Goal: Information Seeking & Learning: Learn about a topic

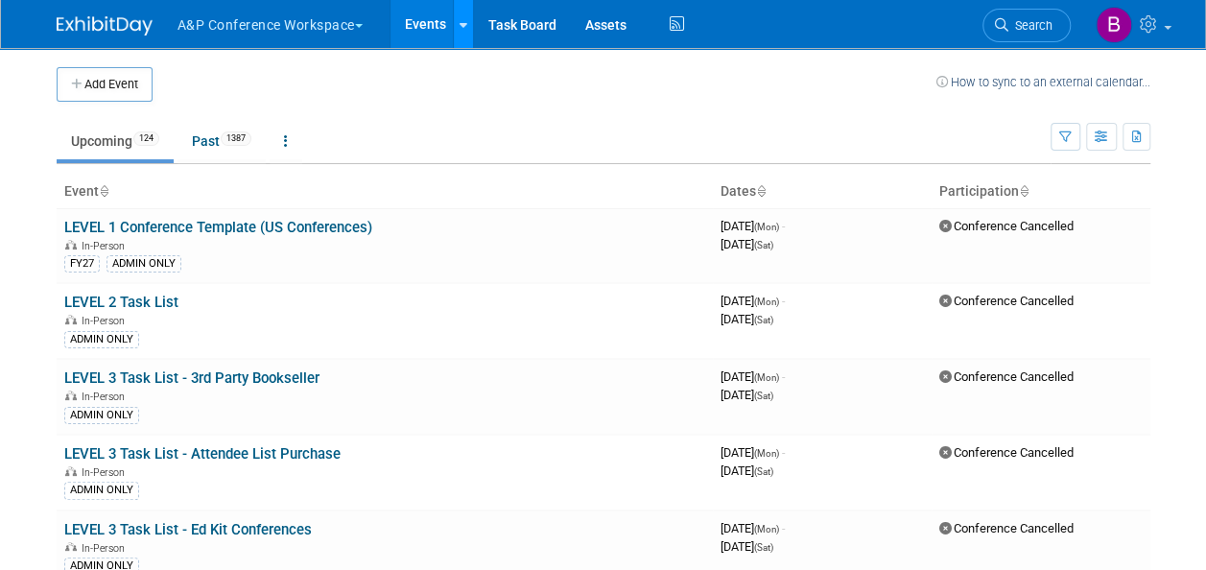
click at [467, 20] on icon at bounding box center [463, 25] width 8 height 12
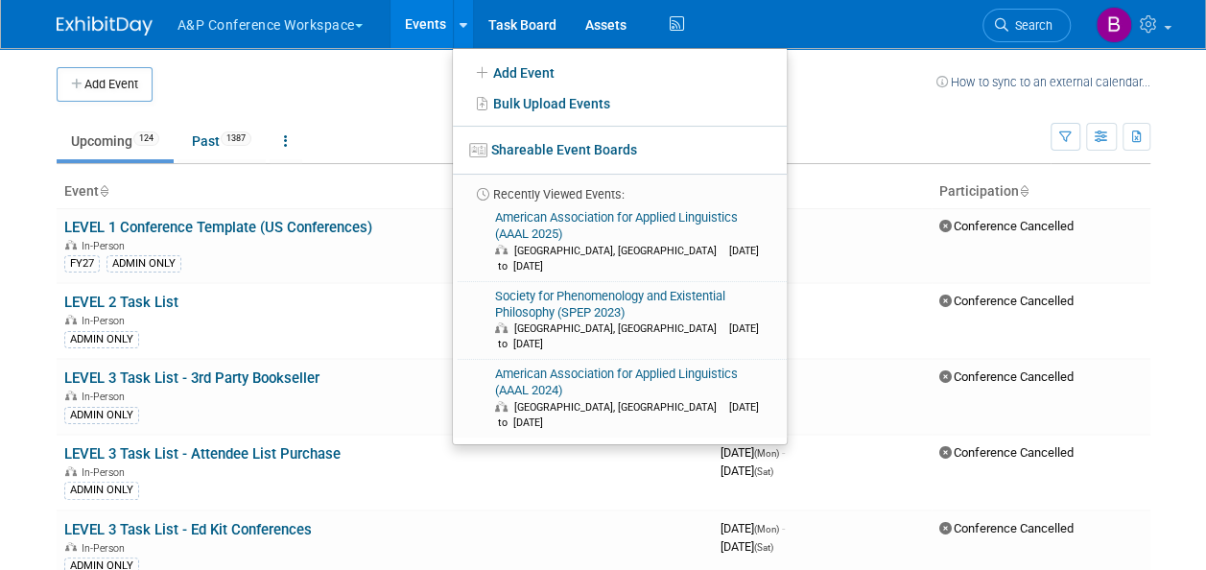
click at [423, 31] on link "Events" at bounding box center [425, 24] width 70 height 48
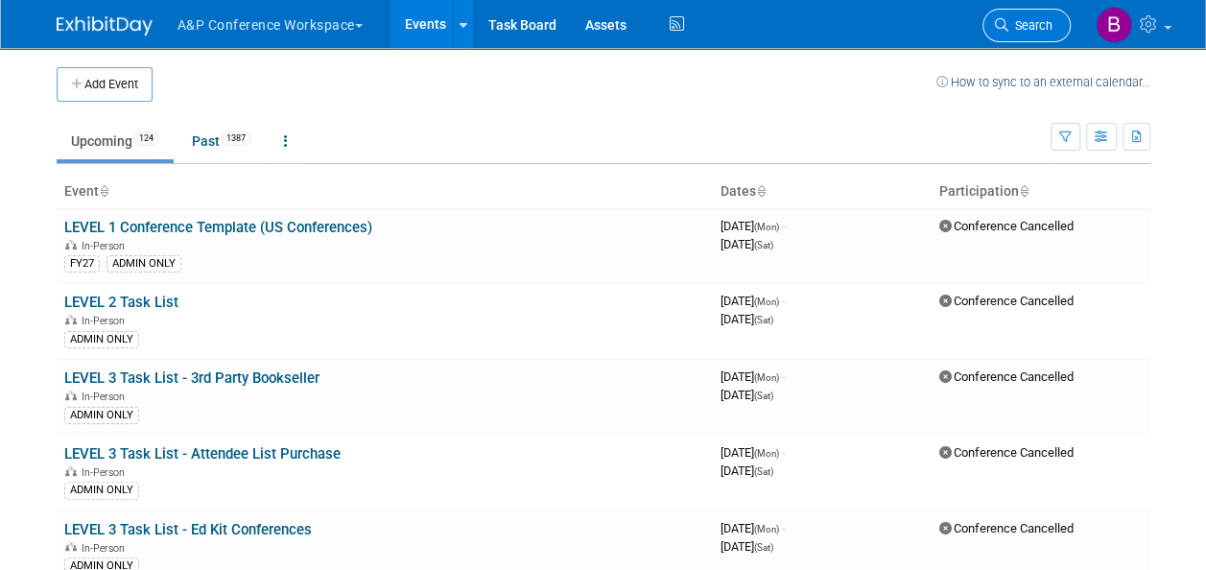
click at [1026, 18] on span "Search" at bounding box center [1030, 25] width 44 height 14
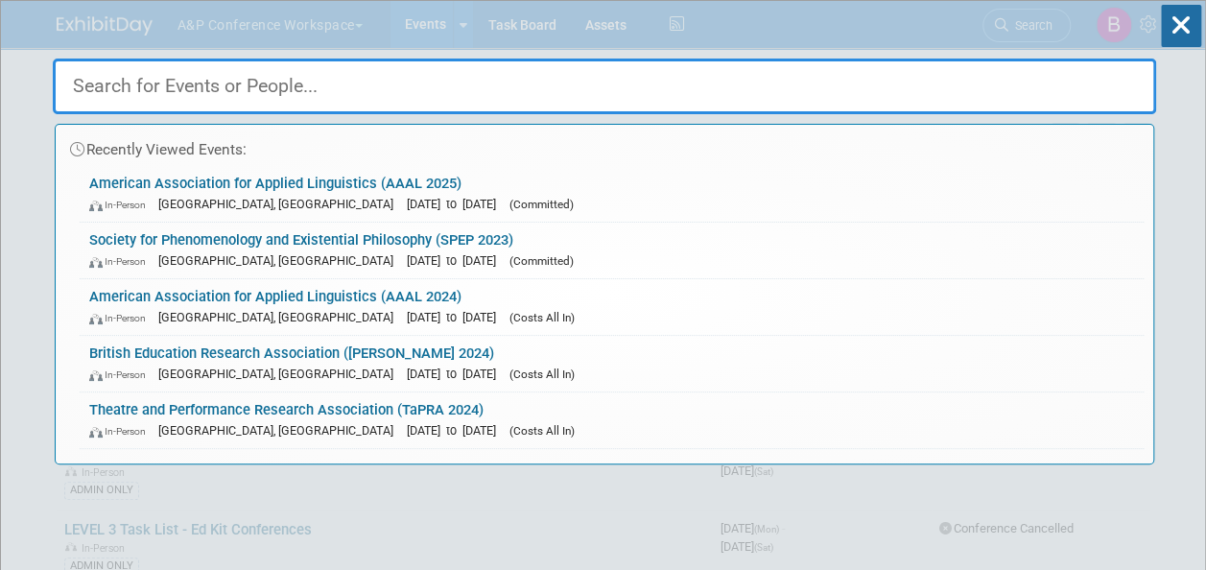
click at [598, 90] on input "text" at bounding box center [604, 87] width 1103 height 56
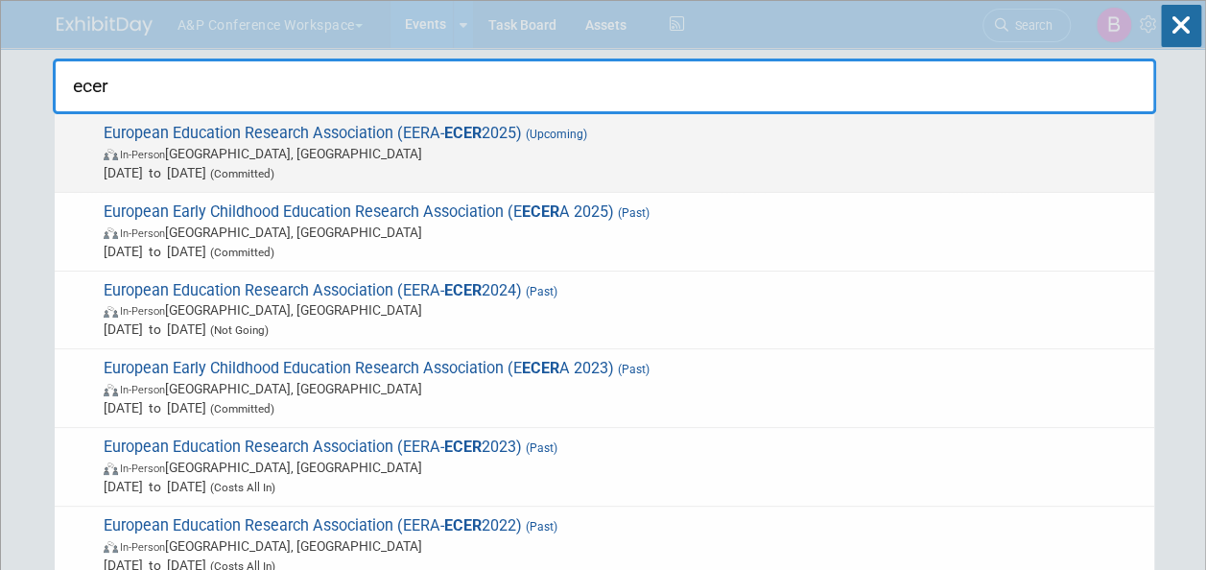
type input "ecer"
click at [377, 164] on span "Sep 9, 2025 to Sep 12, 2025 (Committed)" at bounding box center [624, 172] width 1041 height 19
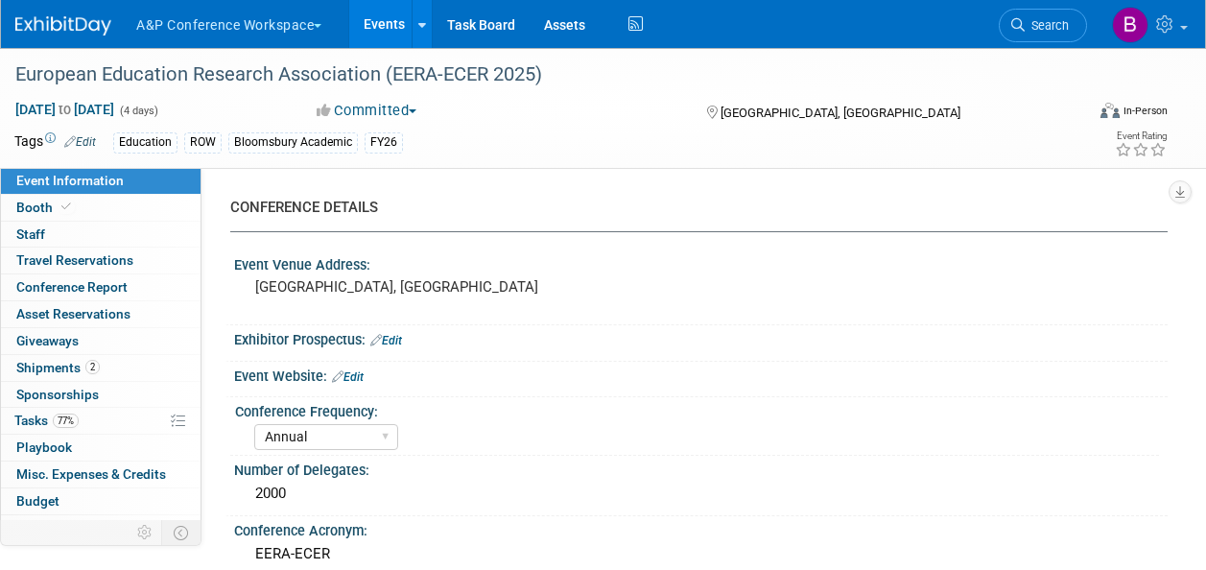
select select "Annual"
select select "Level 2"
select select "In-Person Booth"
select select "Education"
select select "Bloomsbury Academic"
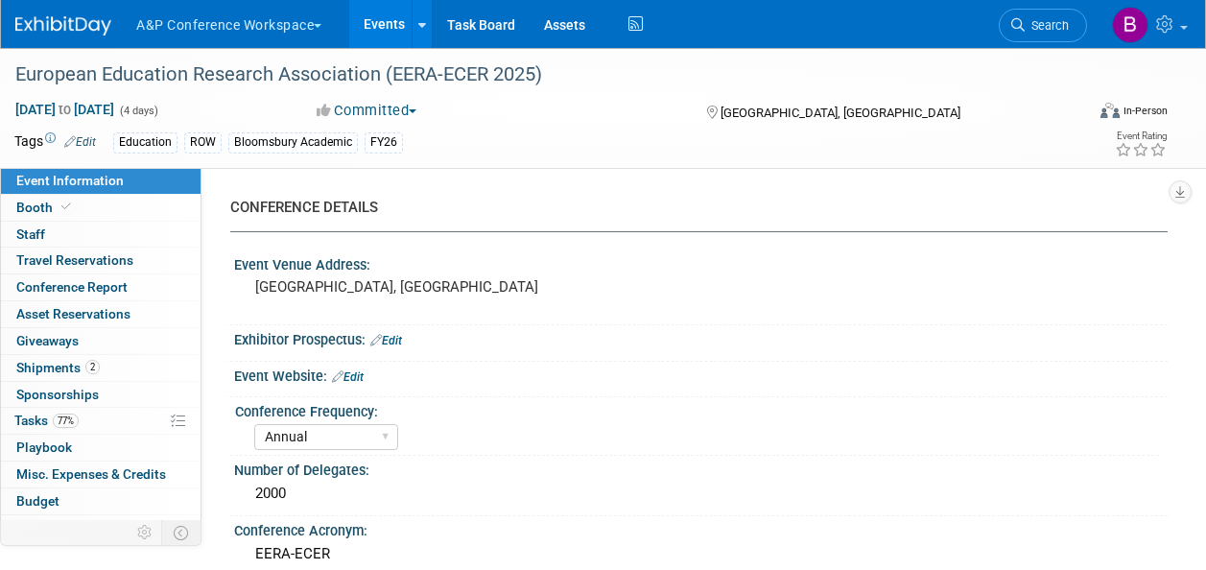
select select "[PERSON_NAME]"
select select "Networking/Commissioning"
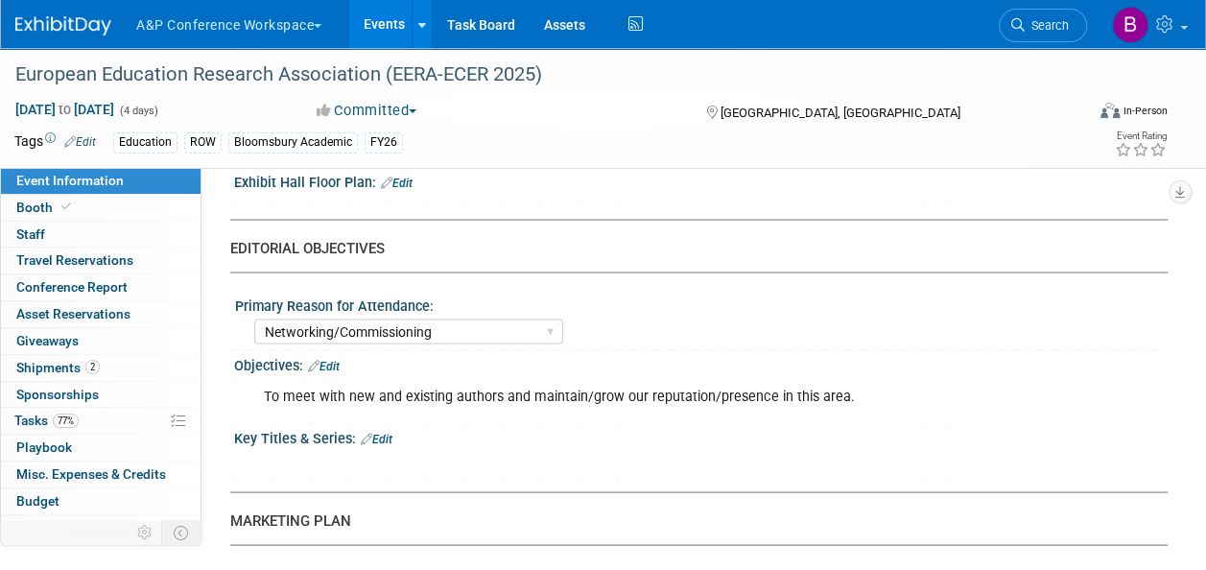
scroll to position [1578, 0]
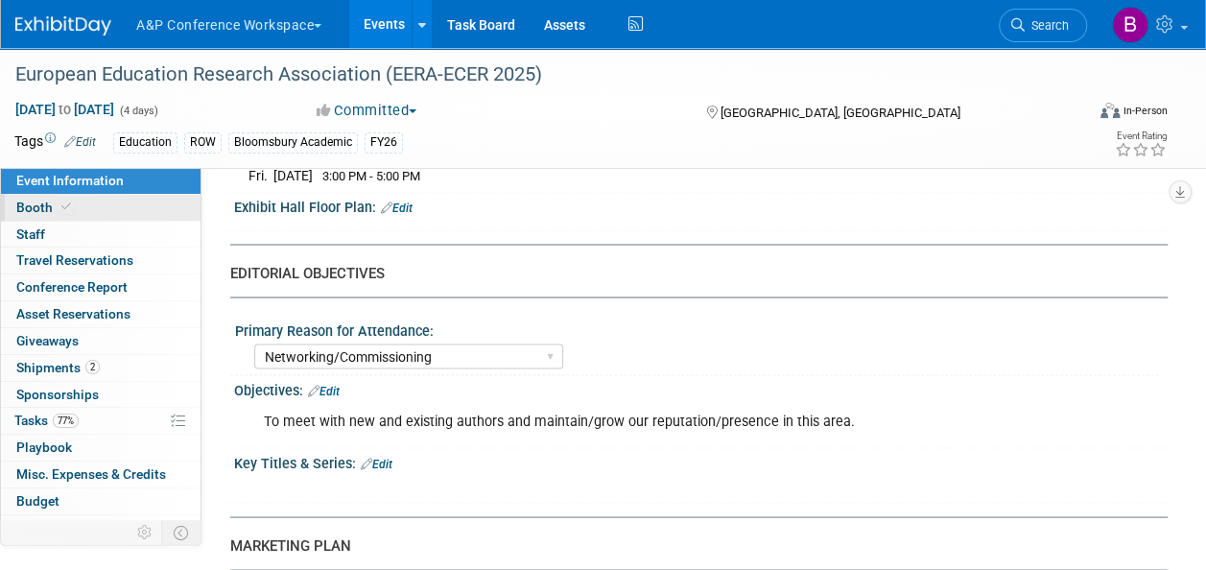
click at [47, 204] on span "Booth" at bounding box center [45, 207] width 59 height 15
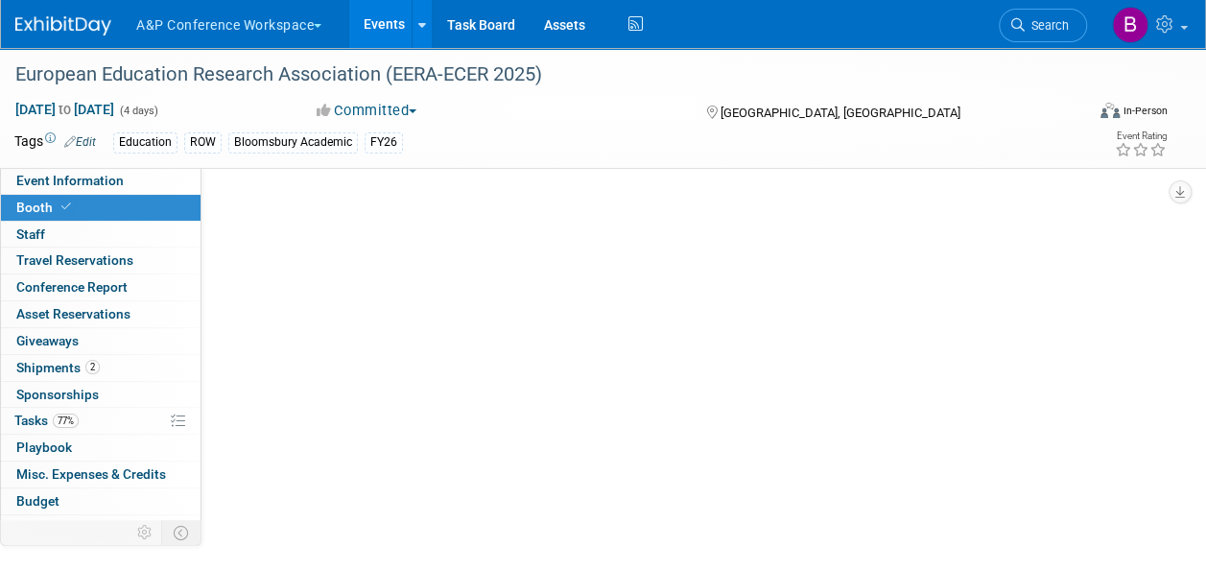
scroll to position [0, 0]
select select "COBA"
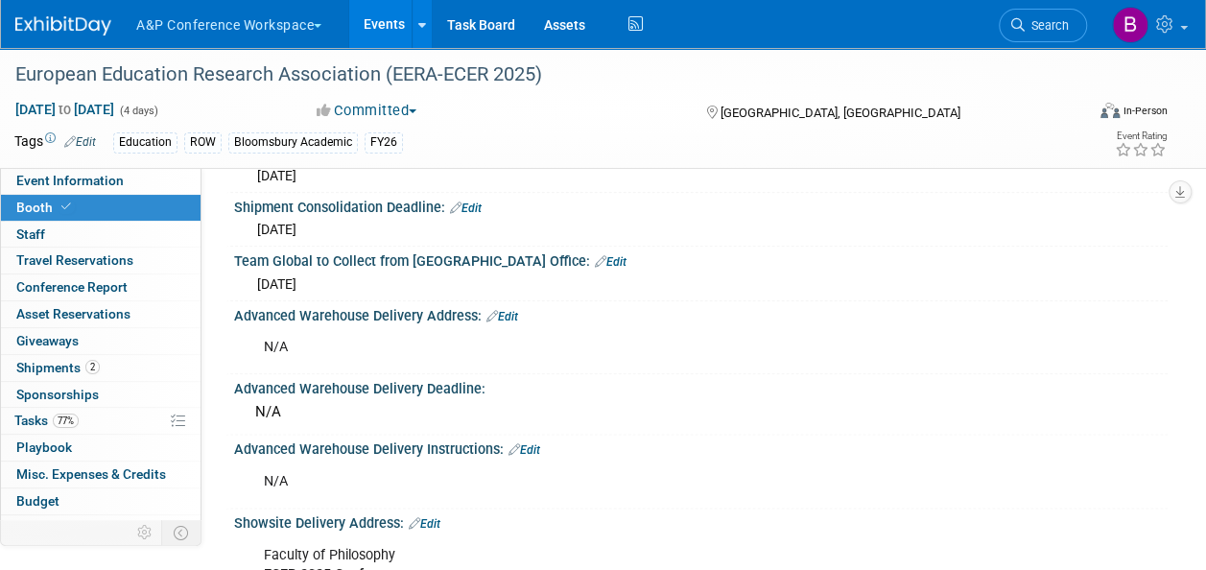
scroll to position [885, 0]
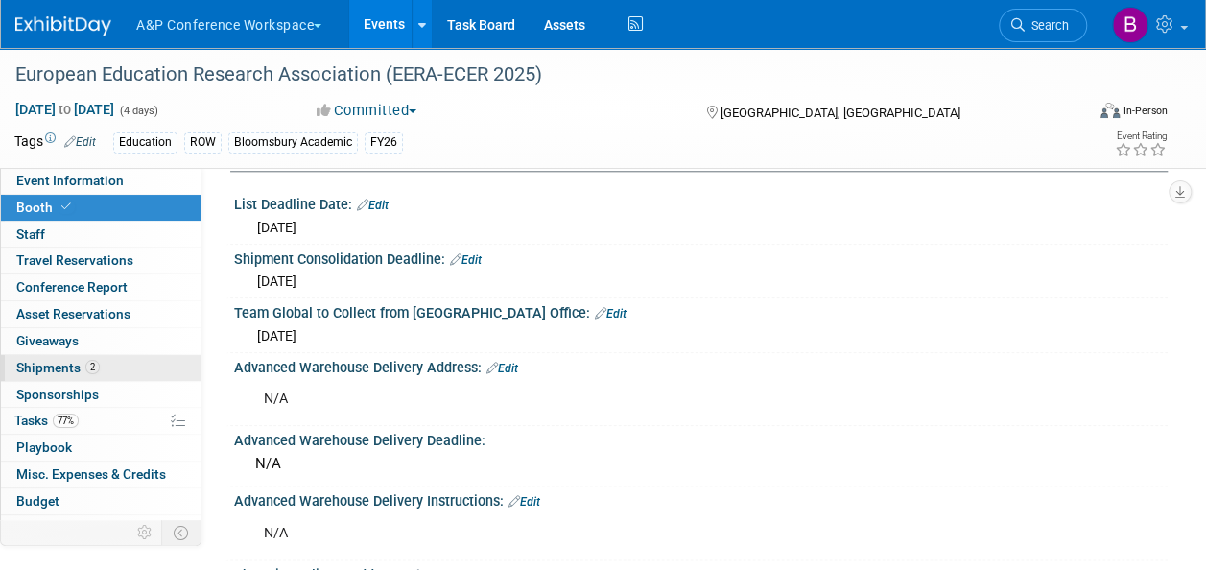
click at [74, 361] on span "Shipments 2" at bounding box center [57, 367] width 83 height 15
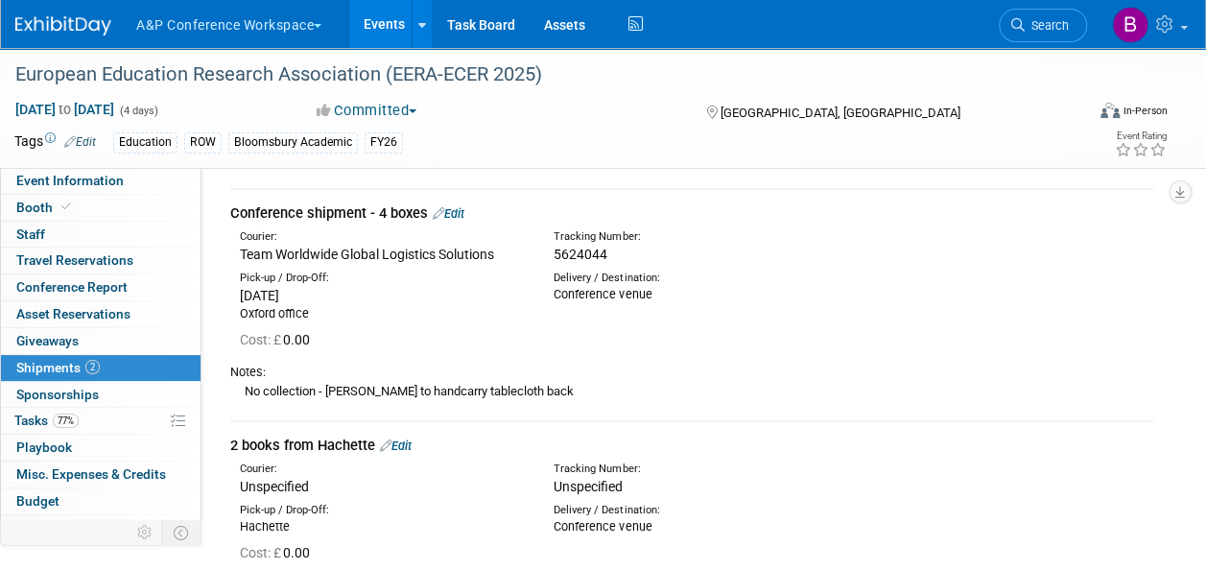
scroll to position [55, 0]
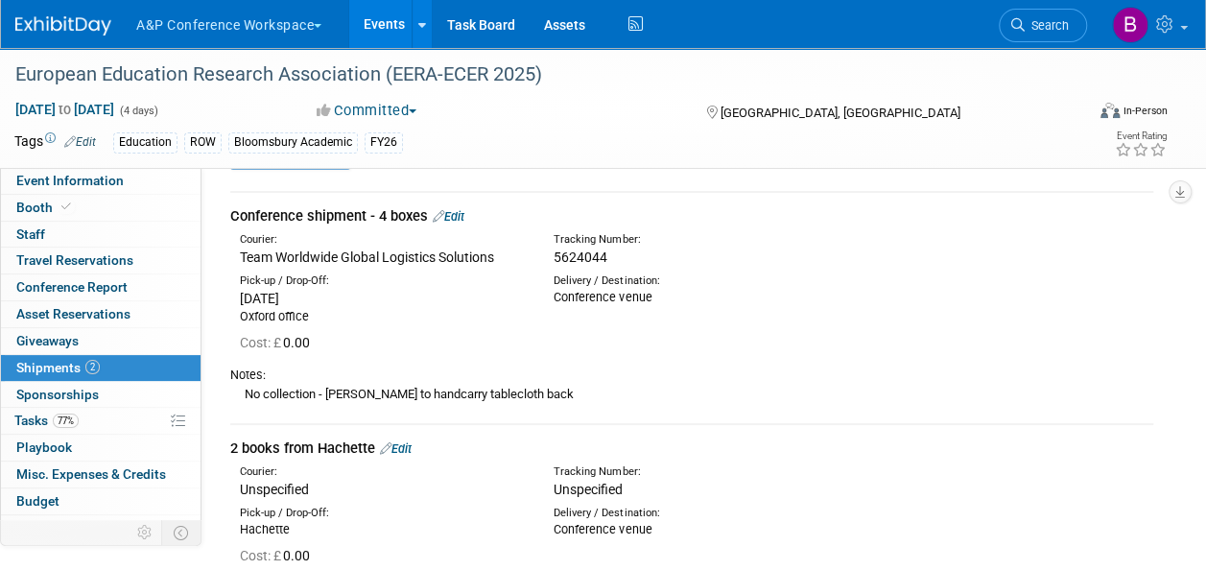
drag, startPoint x: 604, startPoint y: 253, endPoint x: 553, endPoint y: 259, distance: 51.2
click at [553, 259] on span "5624044" at bounding box center [580, 256] width 54 height 15
copy span "5624044"
